Goal: Find specific page/section: Find specific page/section

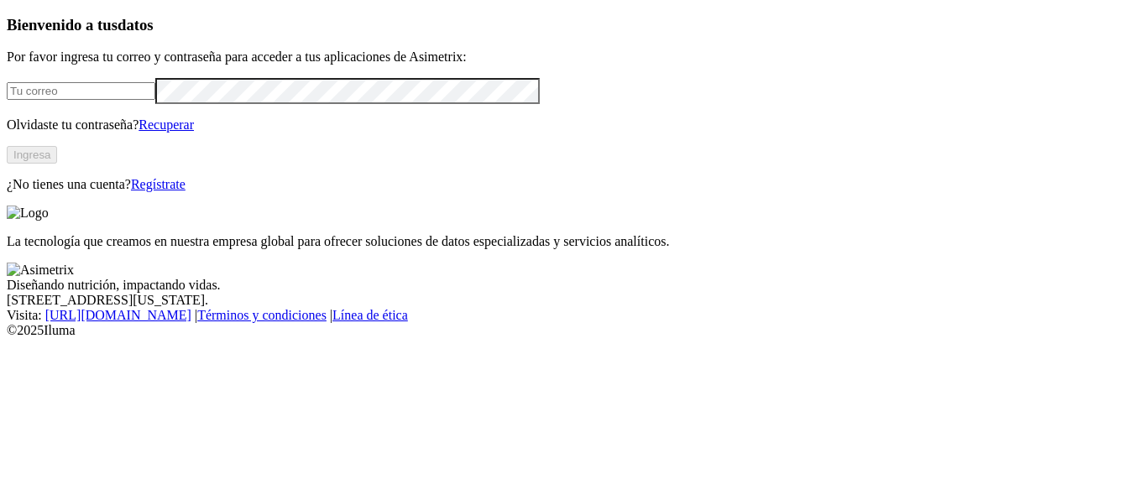
type input "[EMAIL_ADDRESS][DOMAIN_NAME]"
click at [57, 164] on button "Ingresa" at bounding box center [32, 155] width 50 height 18
